Goal: Task Accomplishment & Management: Manage account settings

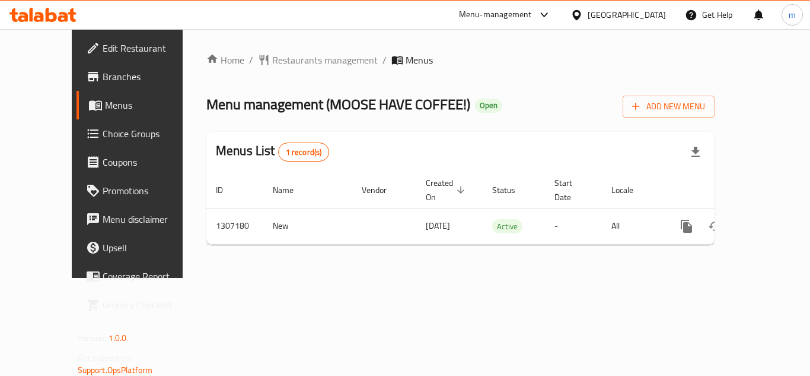
click at [660, 17] on div "[GEOGRAPHIC_DATA]" at bounding box center [627, 14] width 78 height 13
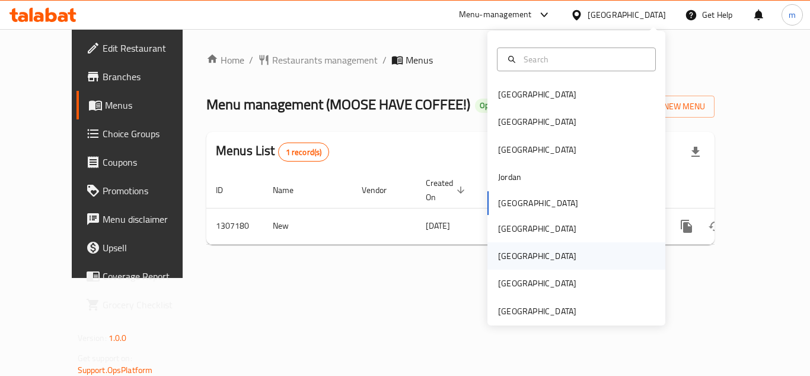
click at [514, 259] on div "[GEOGRAPHIC_DATA]" at bounding box center [537, 255] width 97 height 27
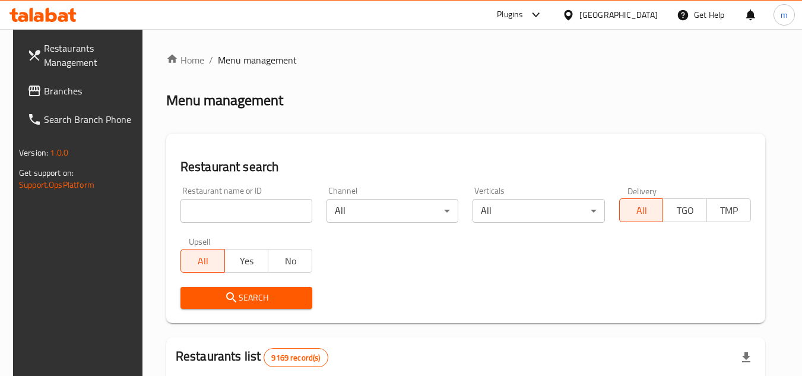
click at [57, 91] on span "Branches" at bounding box center [91, 91] width 94 height 14
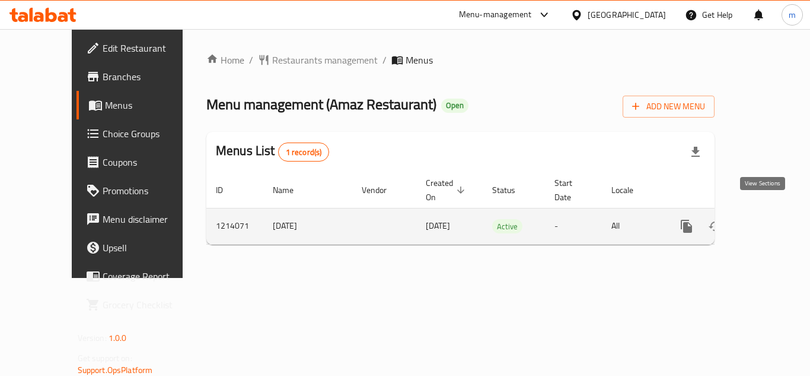
click at [765, 219] on icon "enhanced table" at bounding box center [772, 226] width 14 height 14
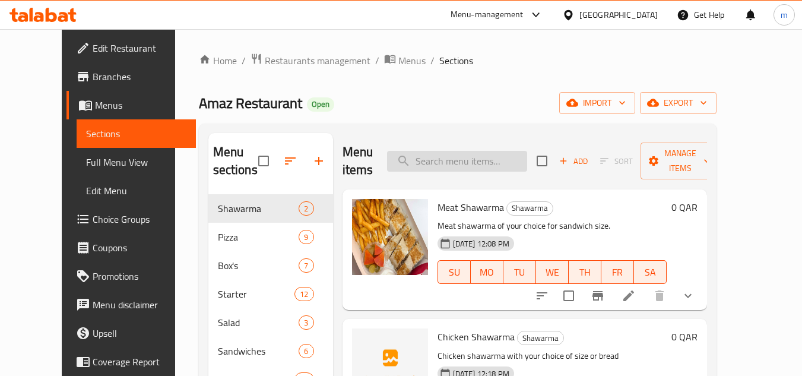
click at [461, 154] on input "search" at bounding box center [457, 161] width 140 height 21
paste input "Almajlis Box (2)"
type input "Almajlis Box (2)"
click at [450, 89] on div "Home / Restaurants management / Menus / Sections Amaz Restaurant Open import ex…" at bounding box center [457, 287] width 517 height 469
click at [93, 219] on span "Choice Groups" at bounding box center [140, 219] width 94 height 14
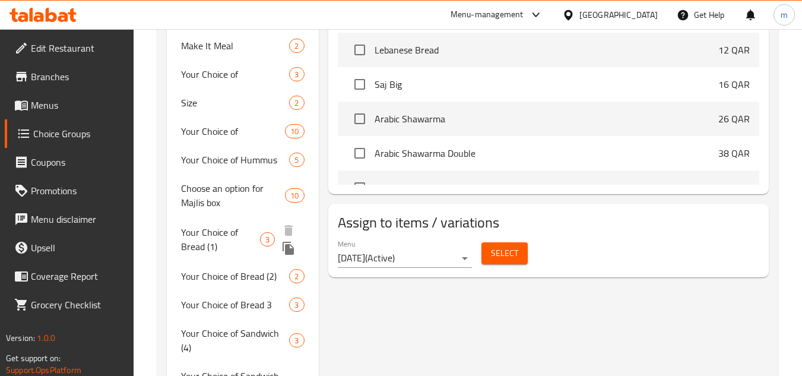
scroll to position [477, 0]
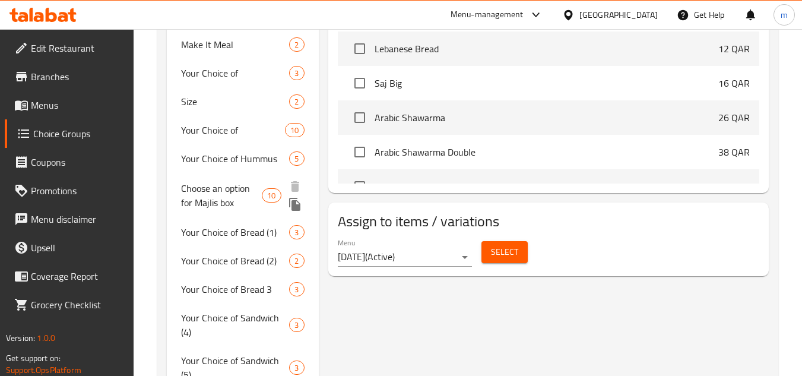
click at [226, 194] on span "Choose an option for Majlis box" at bounding box center [221, 195] width 81 height 28
type input "Choose an option for Majlis box"
type input "اختر خيارًا لصندوق المجلس"
type input "3"
type input "4"
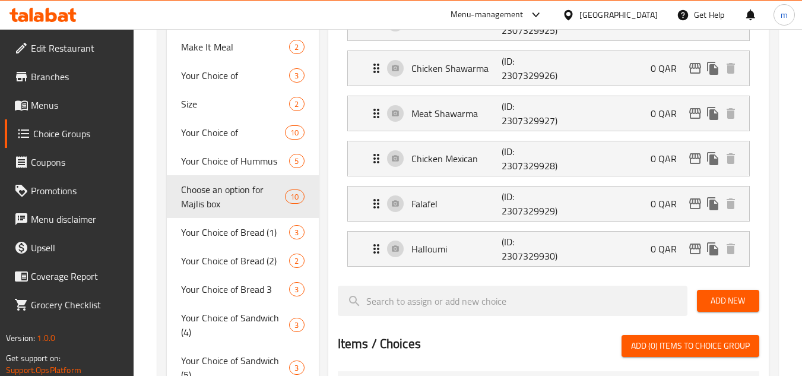
scroll to position [534, 0]
